Goal: Information Seeking & Learning: Find specific fact

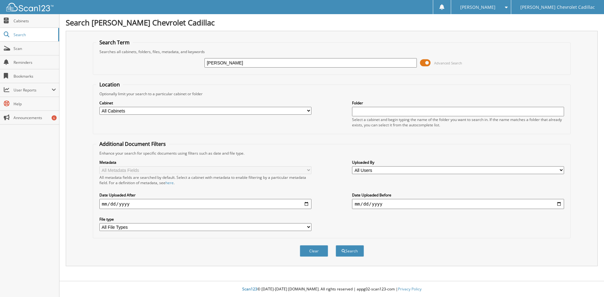
type input "[PERSON_NAME]"
click at [353, 251] on button "Search" at bounding box center [349, 251] width 28 height 12
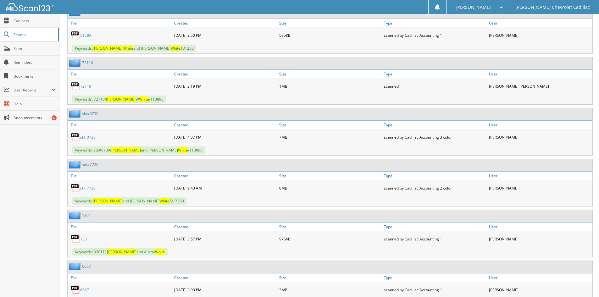
scroll to position [3382, 0]
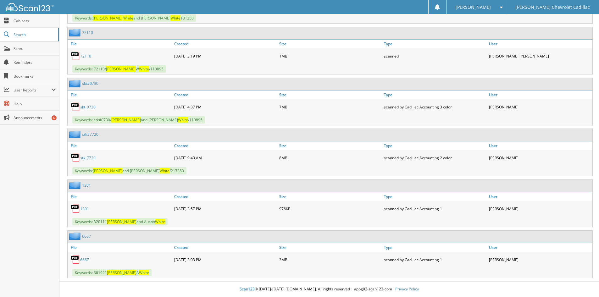
click at [84, 55] on link "72110" at bounding box center [85, 55] width 11 height 5
click at [89, 107] on link "skt_0730" at bounding box center [87, 106] width 15 height 5
